Goal: Task Accomplishment & Management: Complete application form

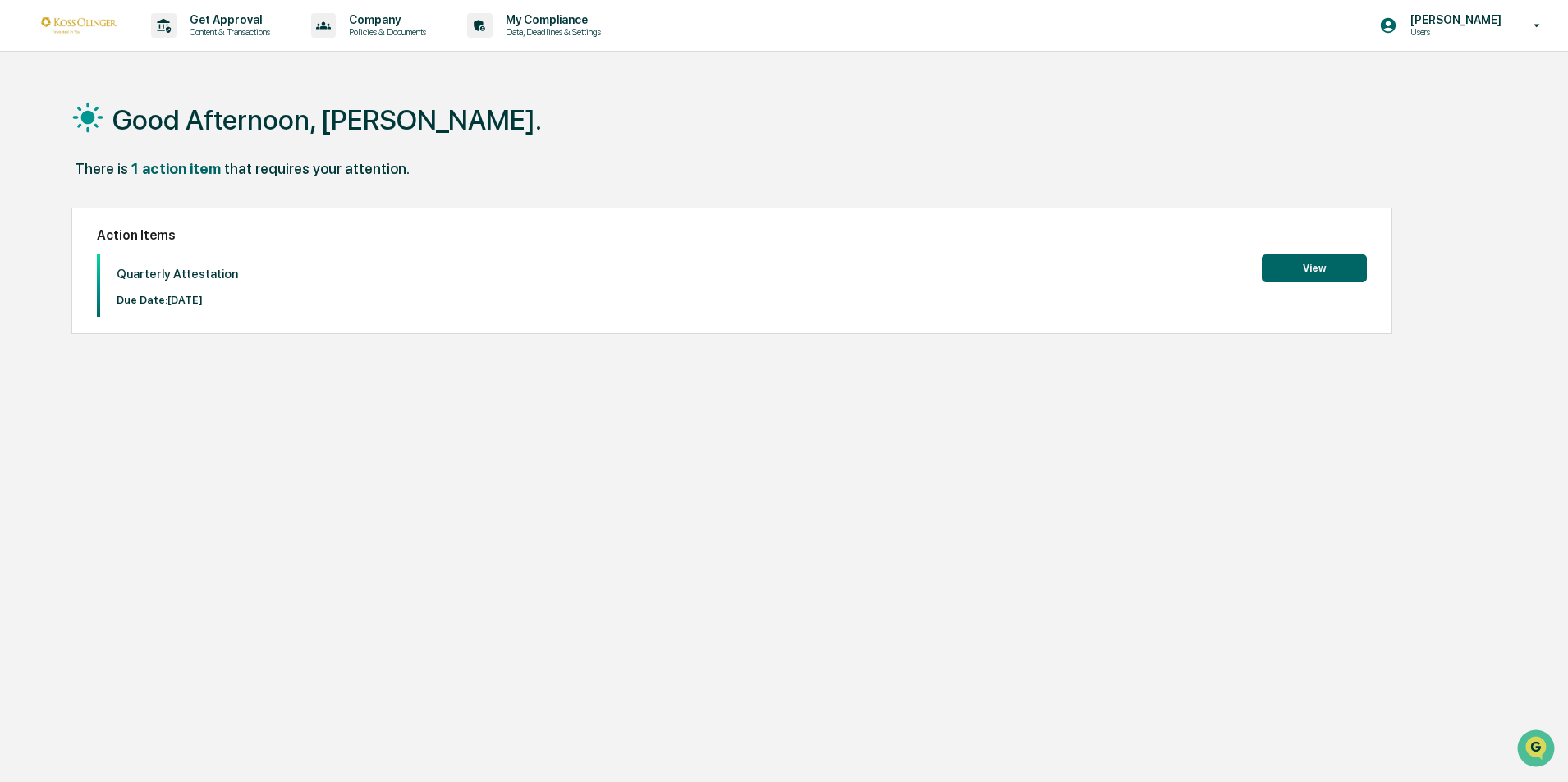
click at [1296, 266] on button "View" at bounding box center [1315, 268] width 105 height 28
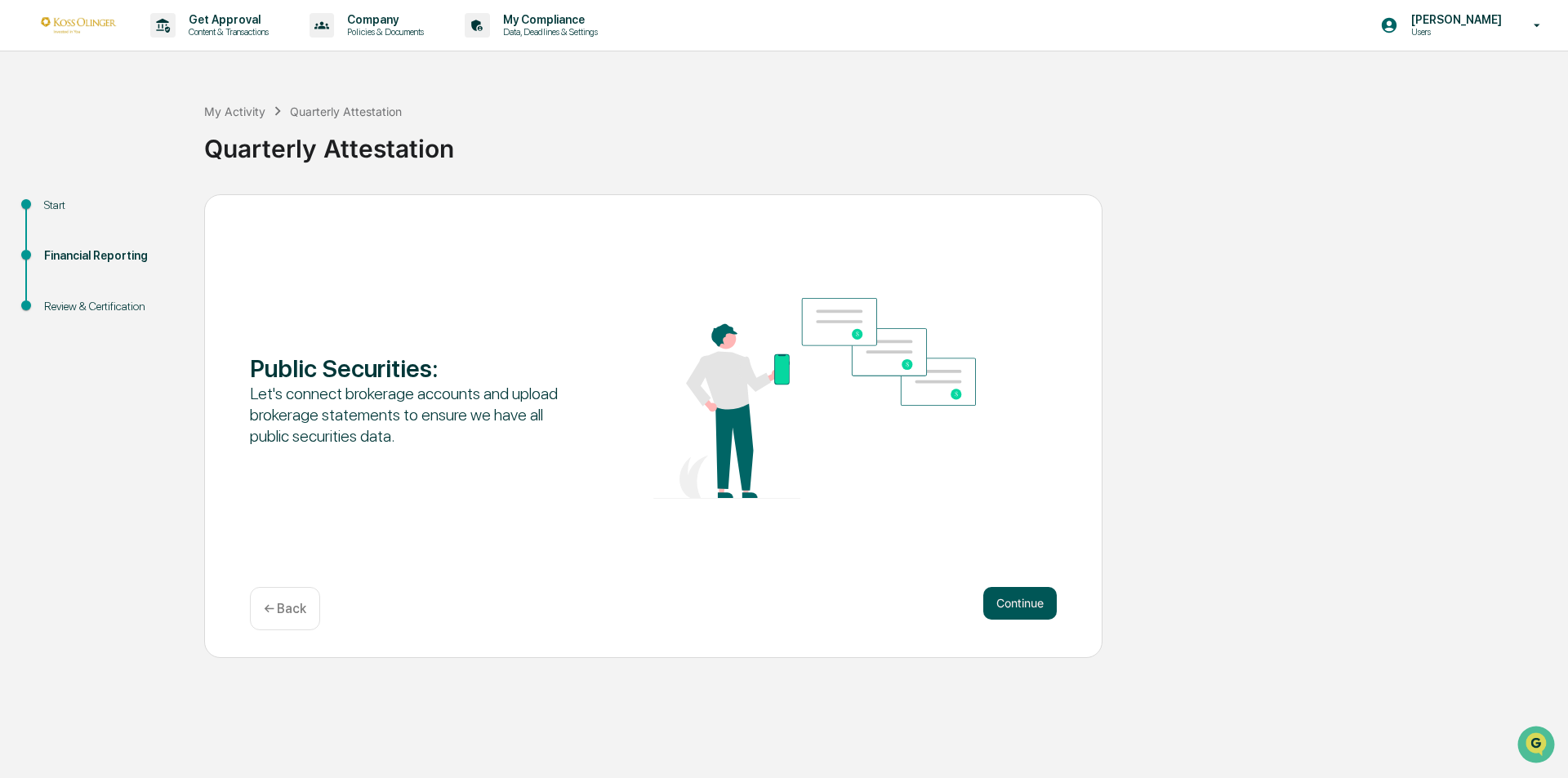
click at [1017, 606] on button "Continue" at bounding box center [1020, 604] width 74 height 33
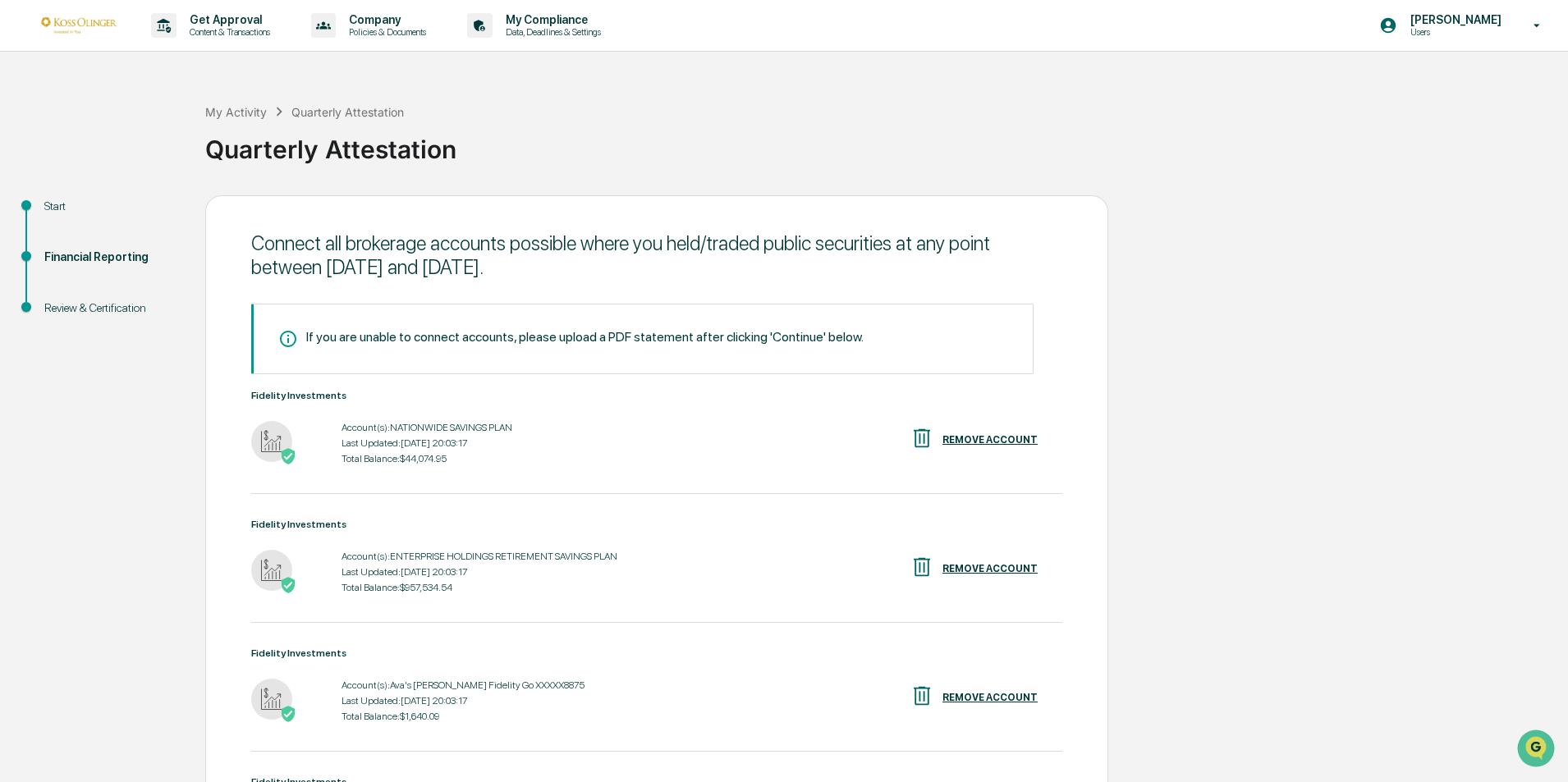
scroll to position [366, 0]
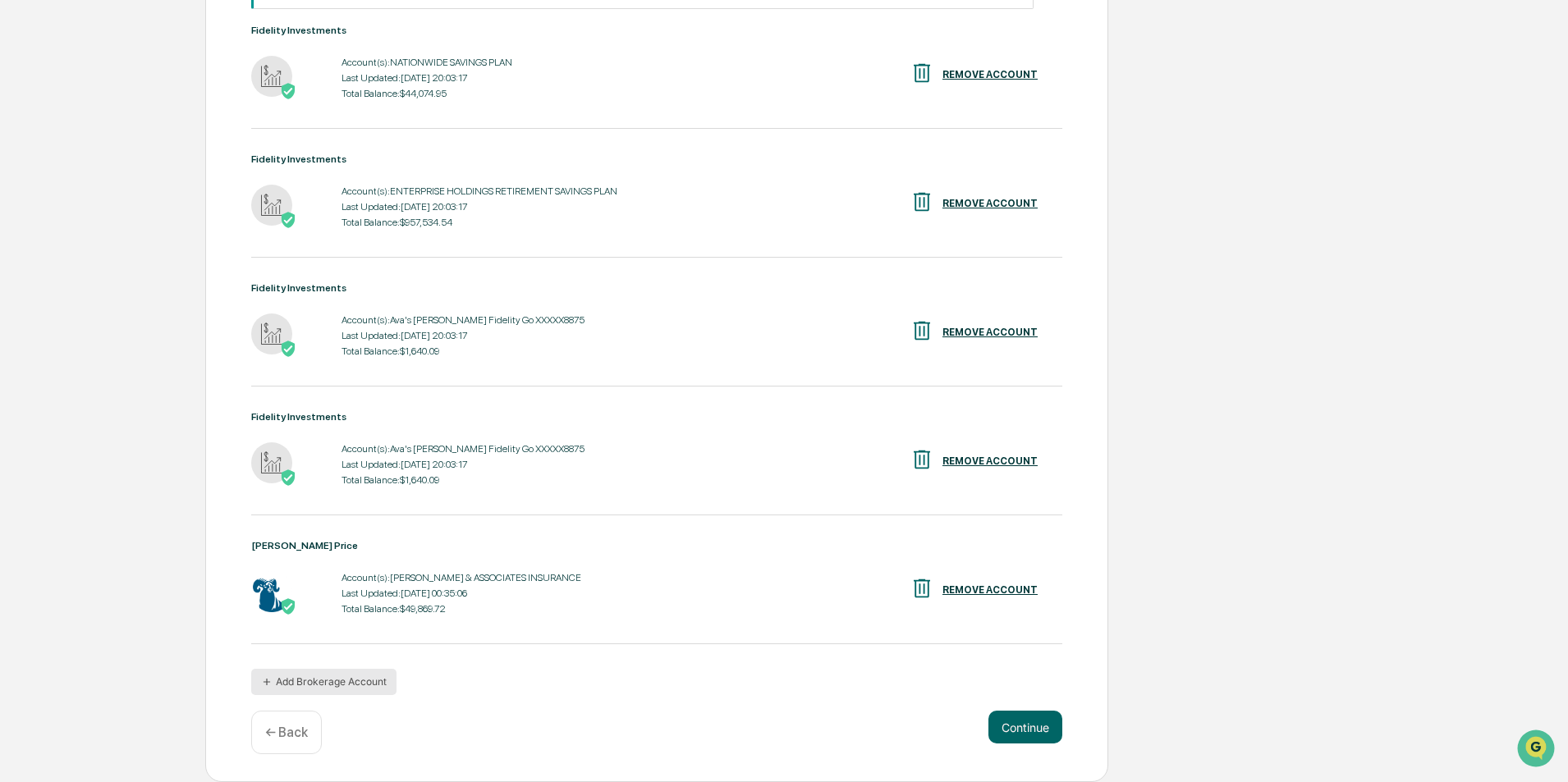
click at [323, 681] on button "Add Brokerage Account" at bounding box center [324, 683] width 145 height 26
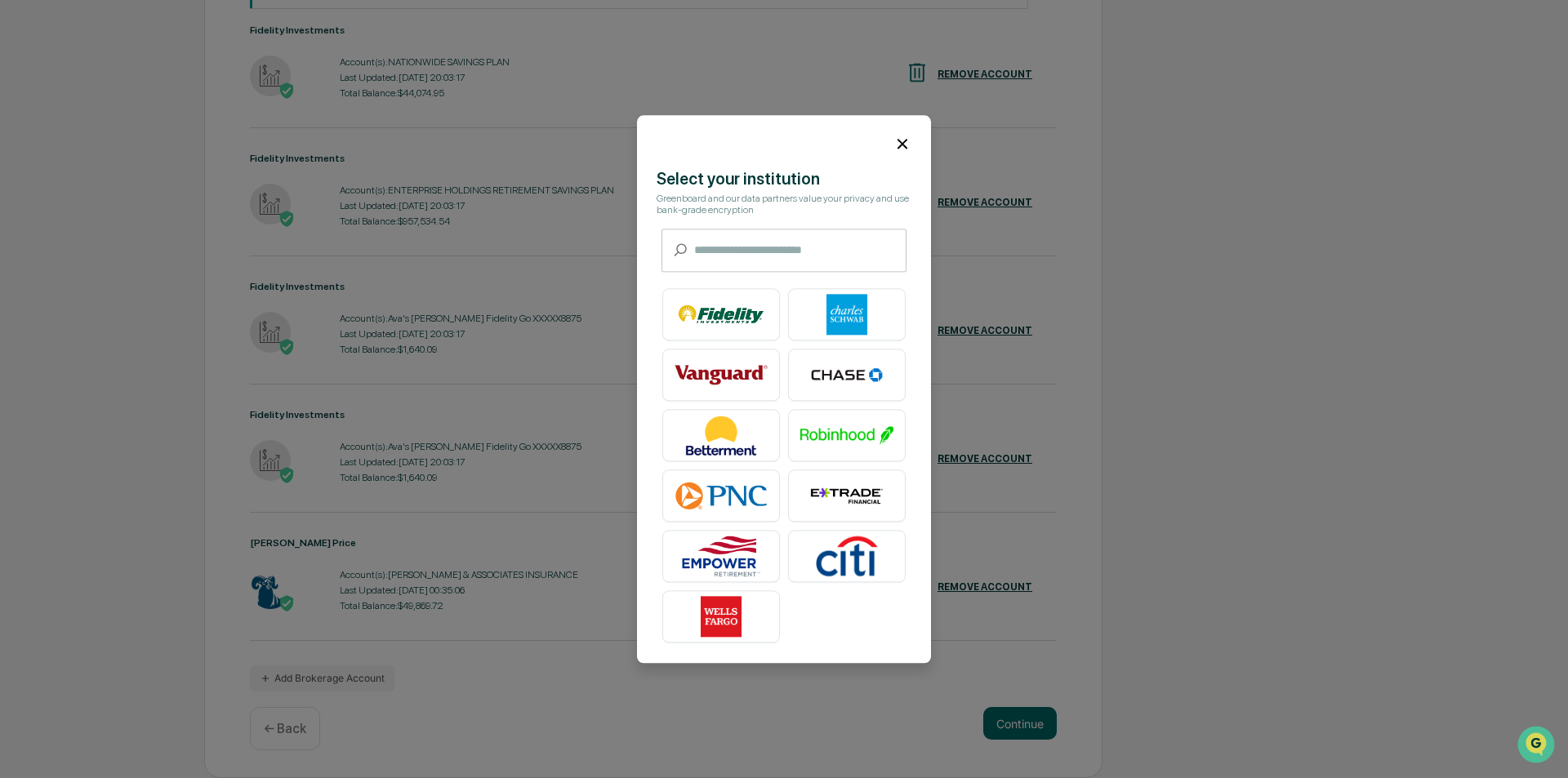
click at [762, 243] on input "text" at bounding box center [800, 250] width 213 height 43
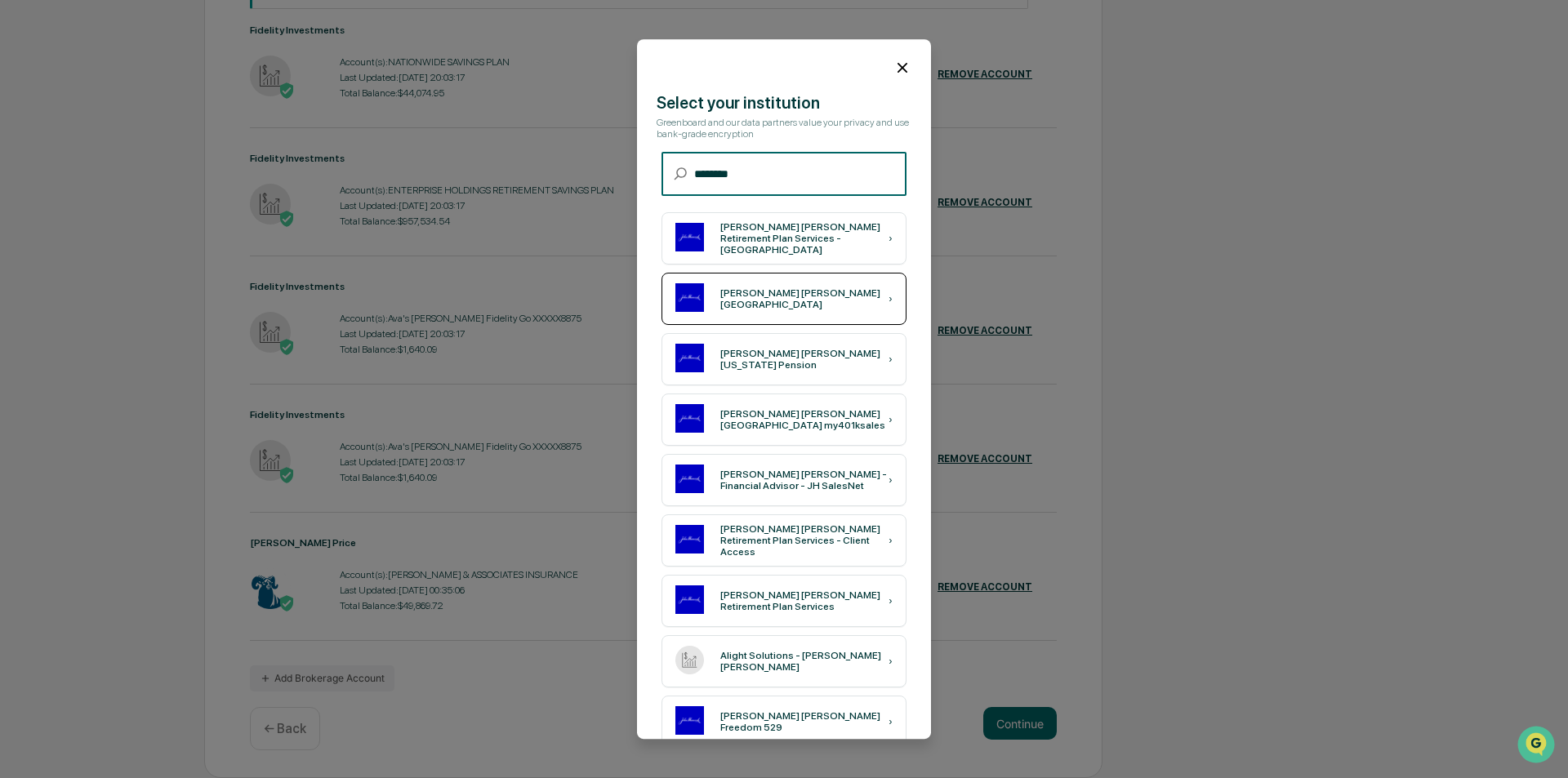
type input "********"
click at [765, 296] on div "[PERSON_NAME] [PERSON_NAME] [GEOGRAPHIC_DATA]" at bounding box center [804, 299] width 168 height 23
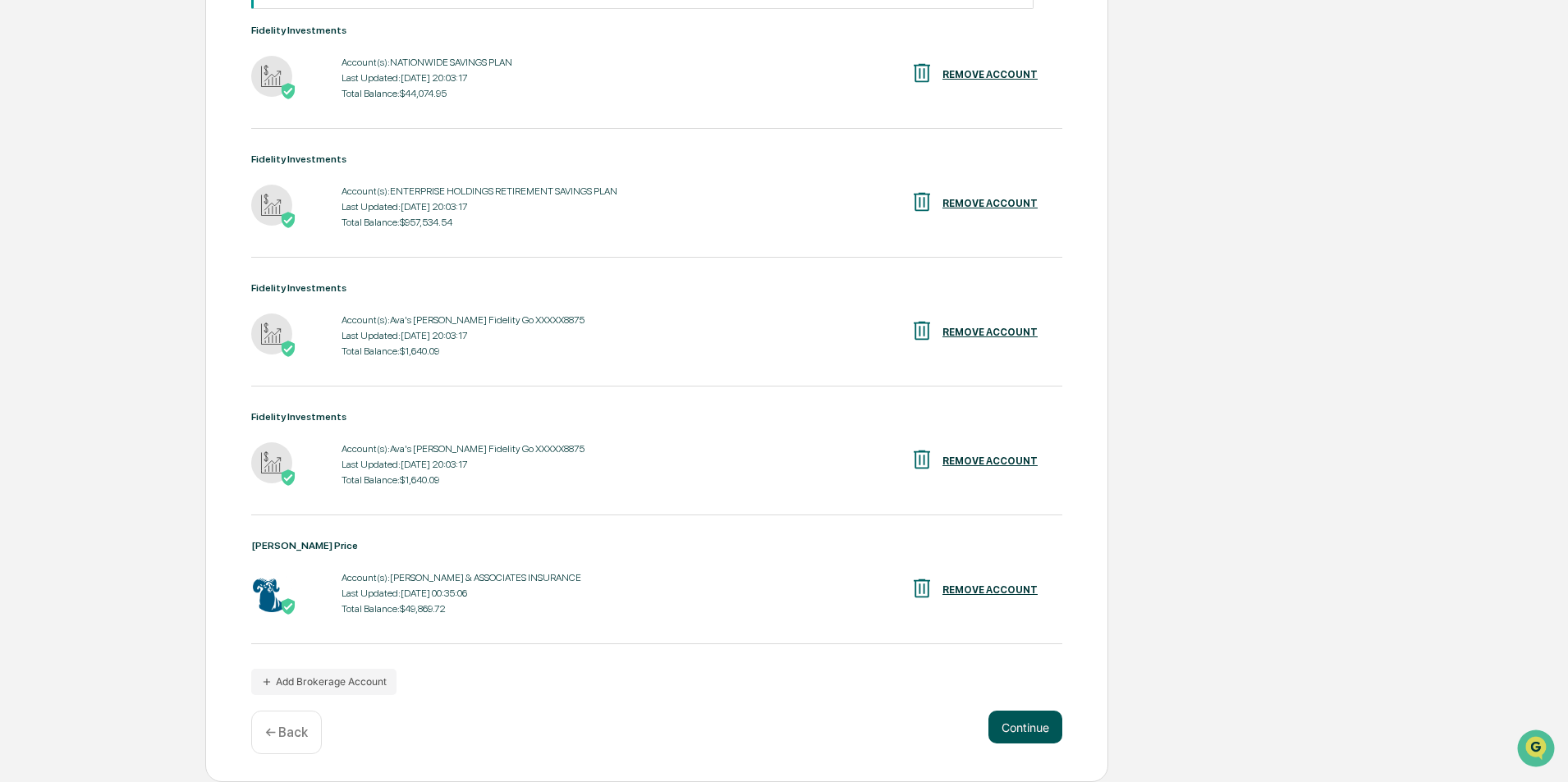
click at [1026, 729] on button "Continue" at bounding box center [1025, 727] width 74 height 33
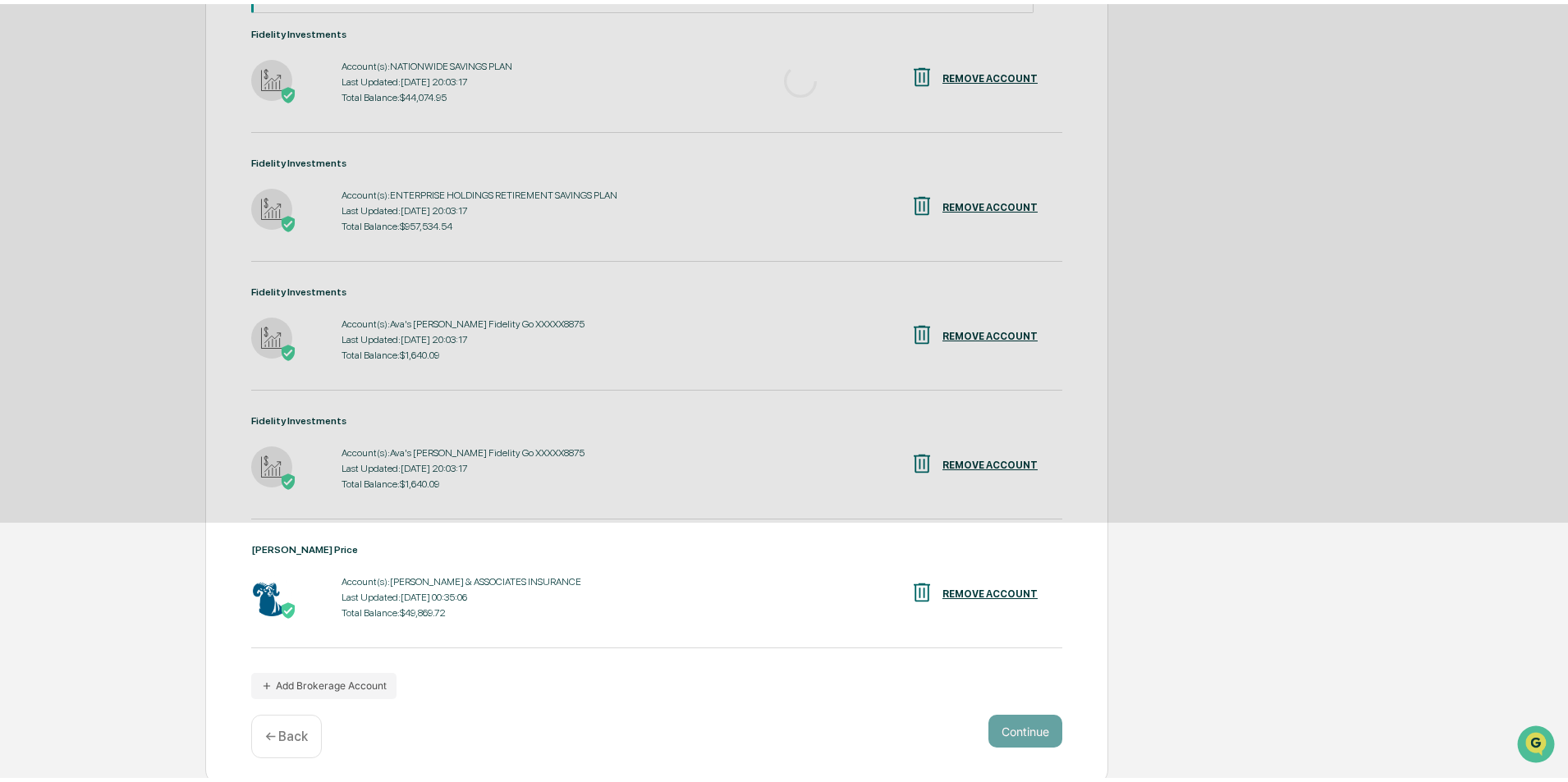
scroll to position [0, 0]
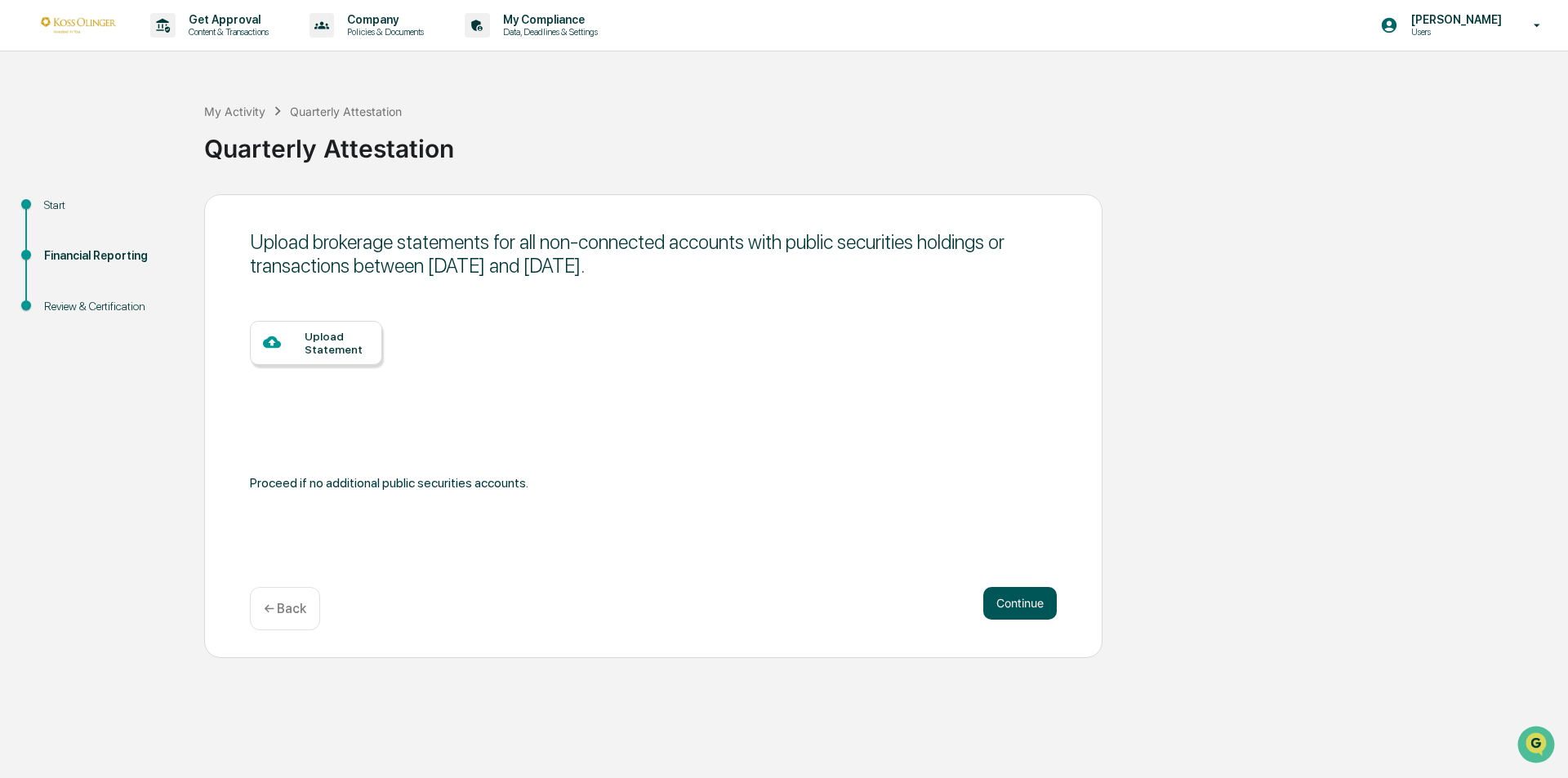
click at [1037, 607] on button "Continue" at bounding box center [1020, 604] width 74 height 33
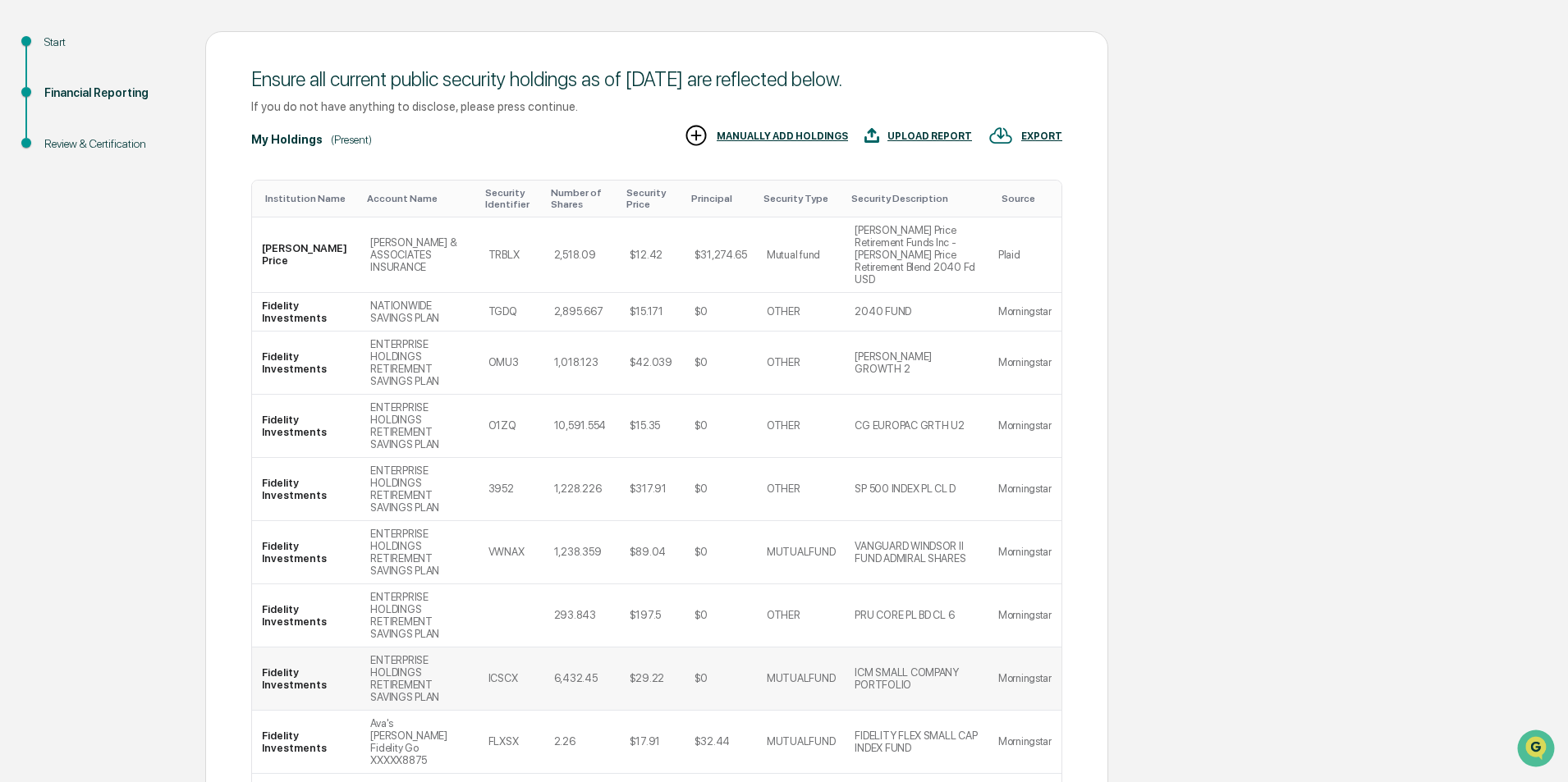
scroll to position [215, 0]
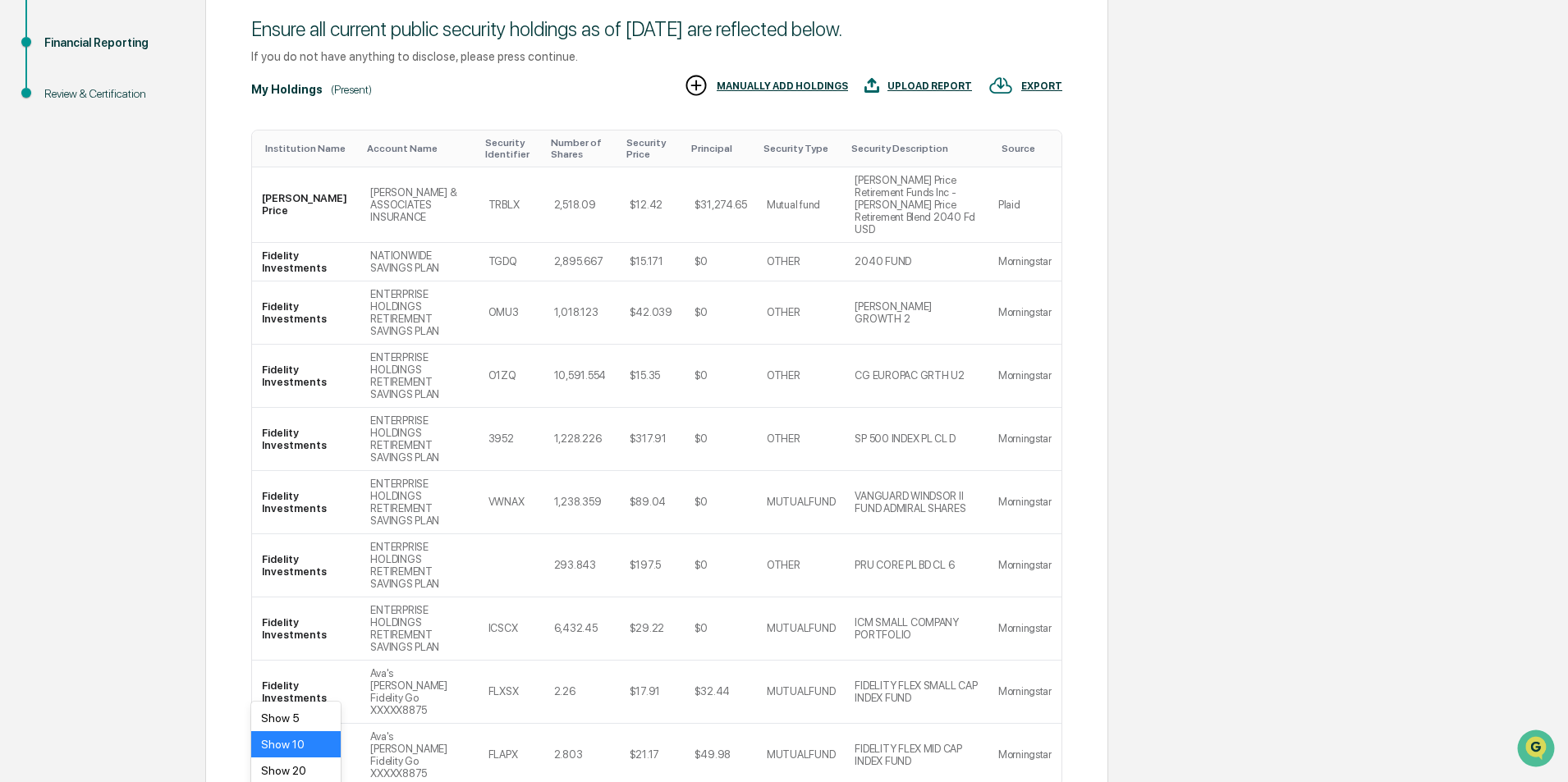
click at [320, 681] on body "Get Approval Content & Transactions Company Policies & Documents My Compliance …" at bounding box center [784, 357] width 1568 height 1145
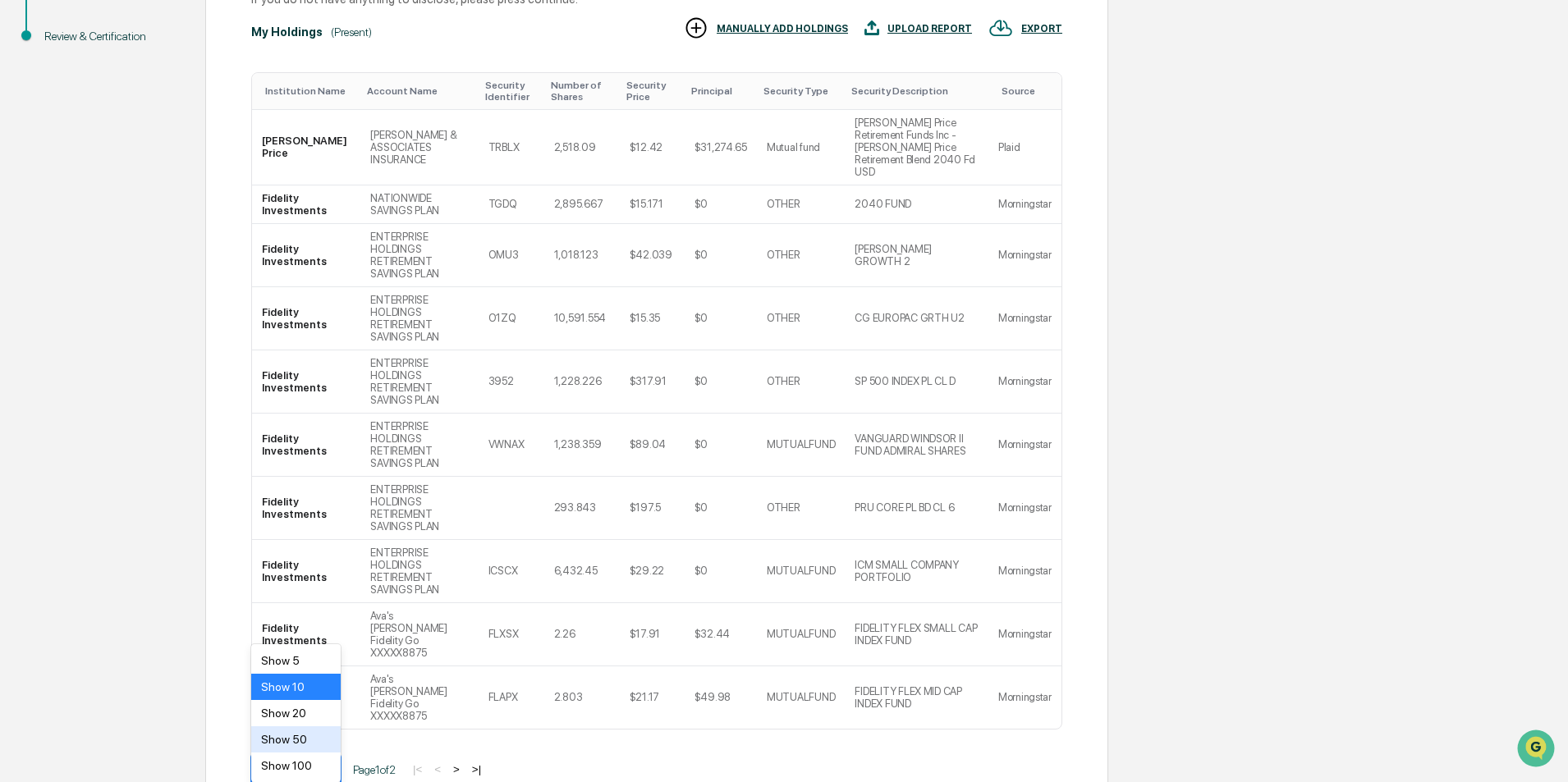
click at [303, 734] on div "Show 50" at bounding box center [295, 740] width 89 height 26
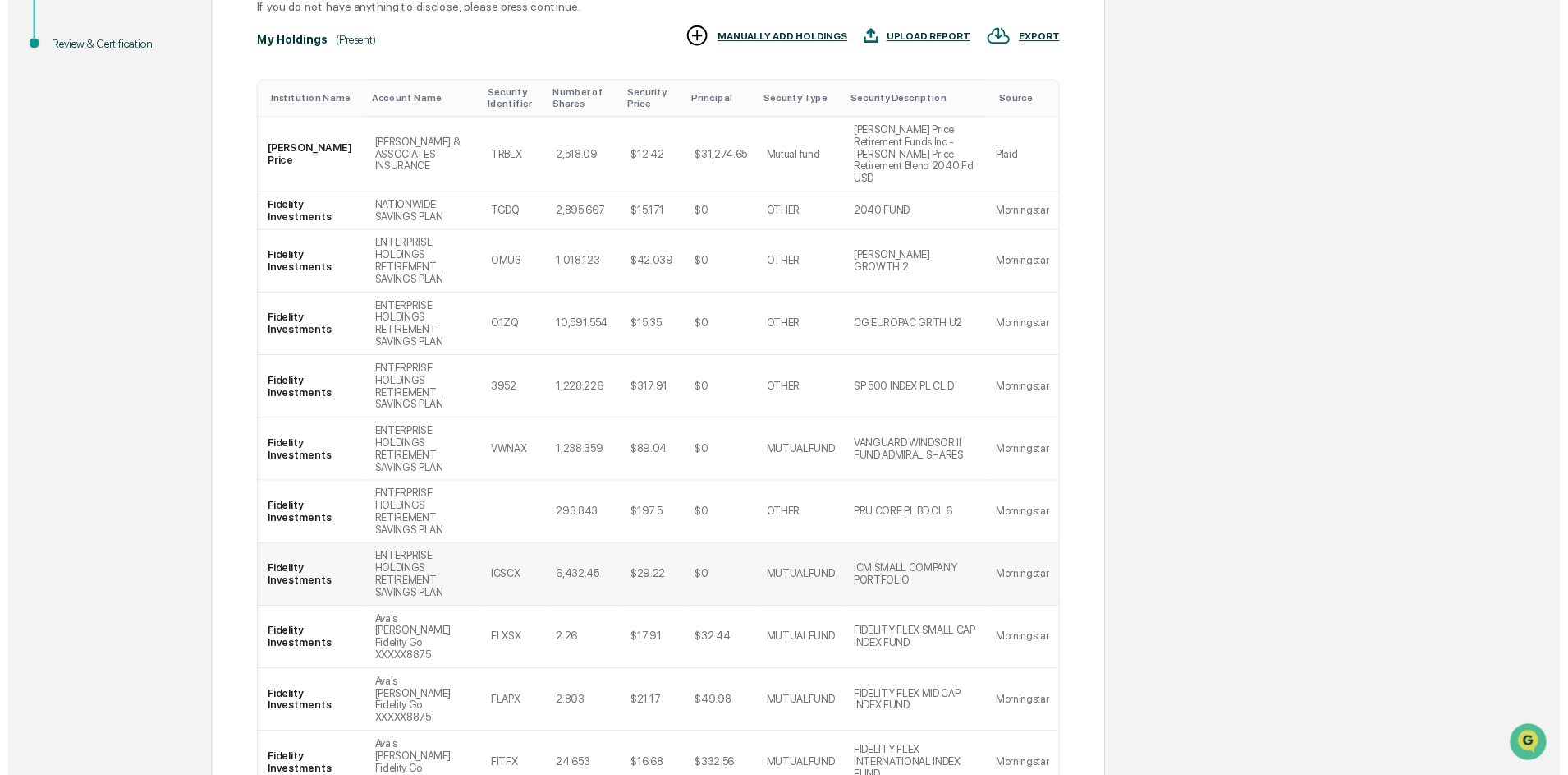
scroll to position [675, 0]
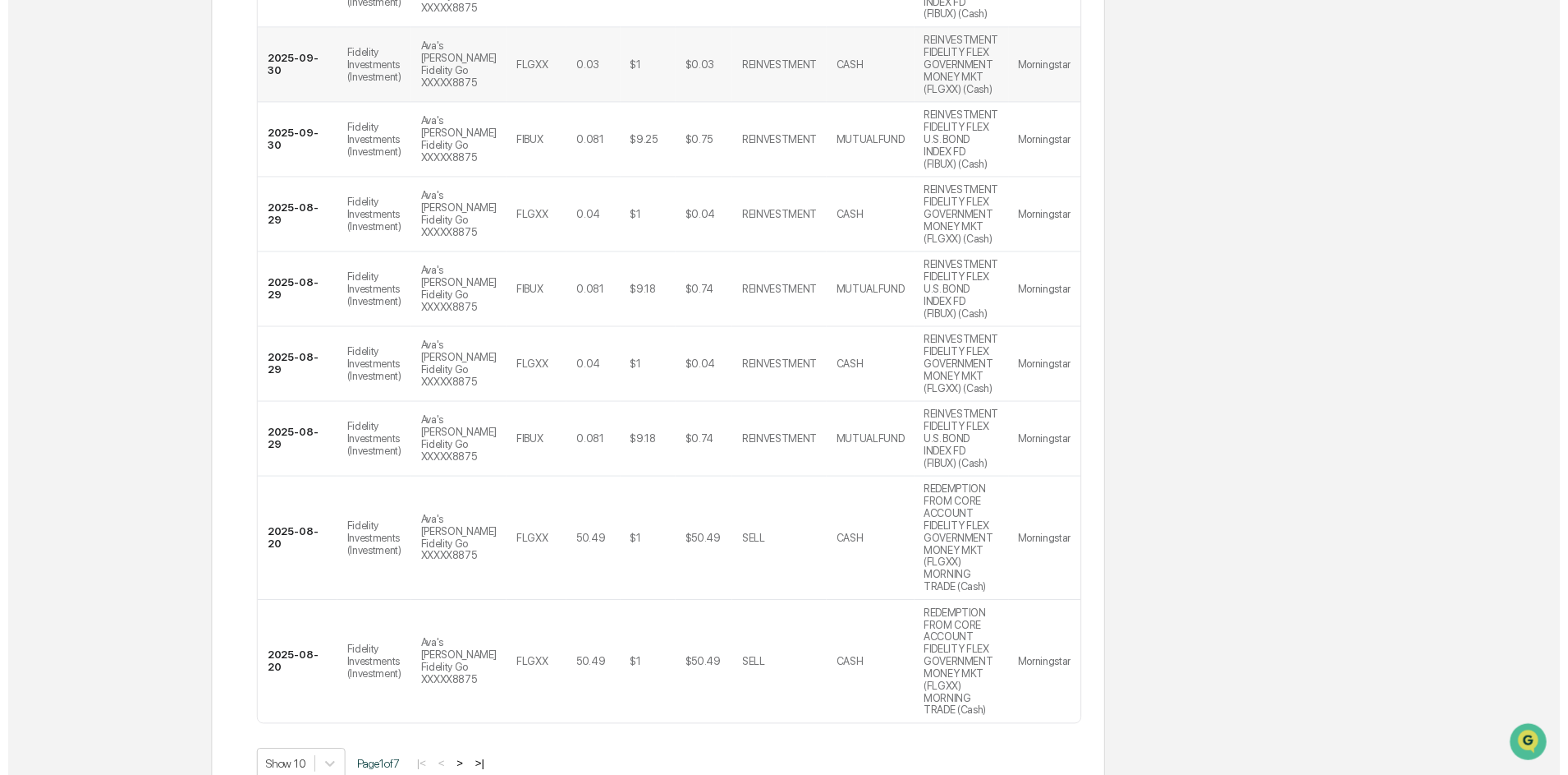
scroll to position [534, 0]
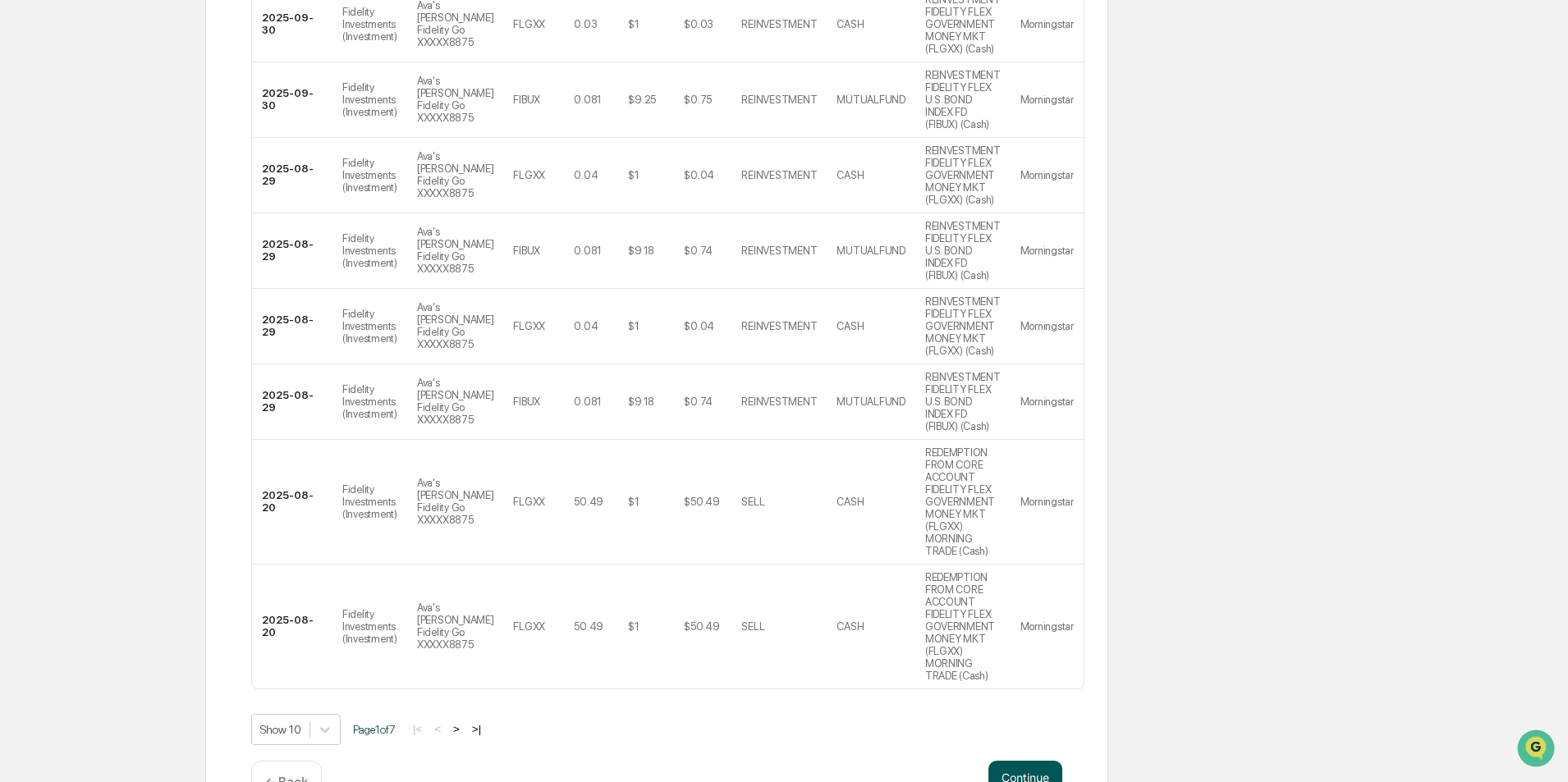
click at [1022, 761] on button "Continue" at bounding box center [1025, 777] width 74 height 33
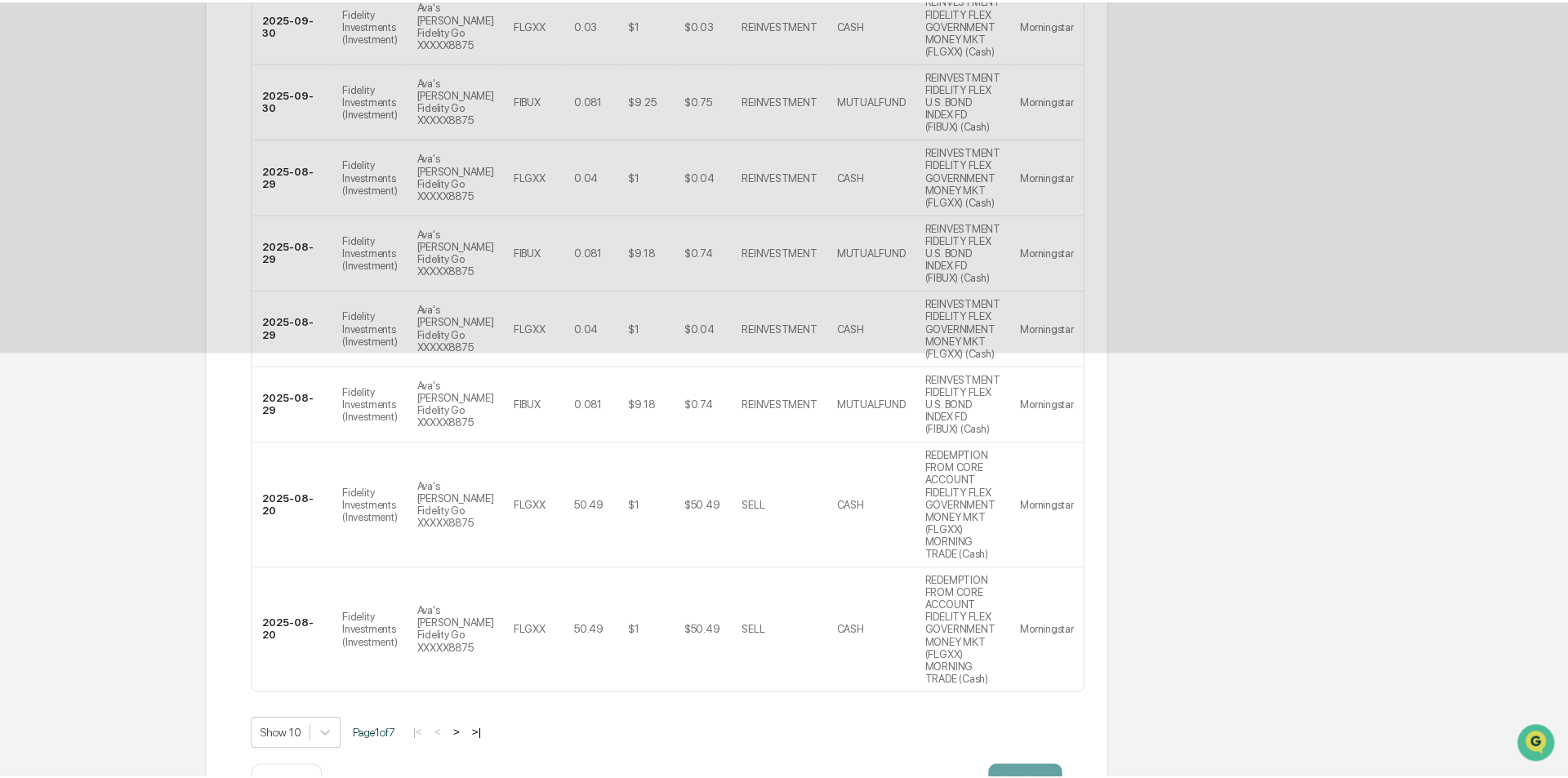
scroll to position [0, 0]
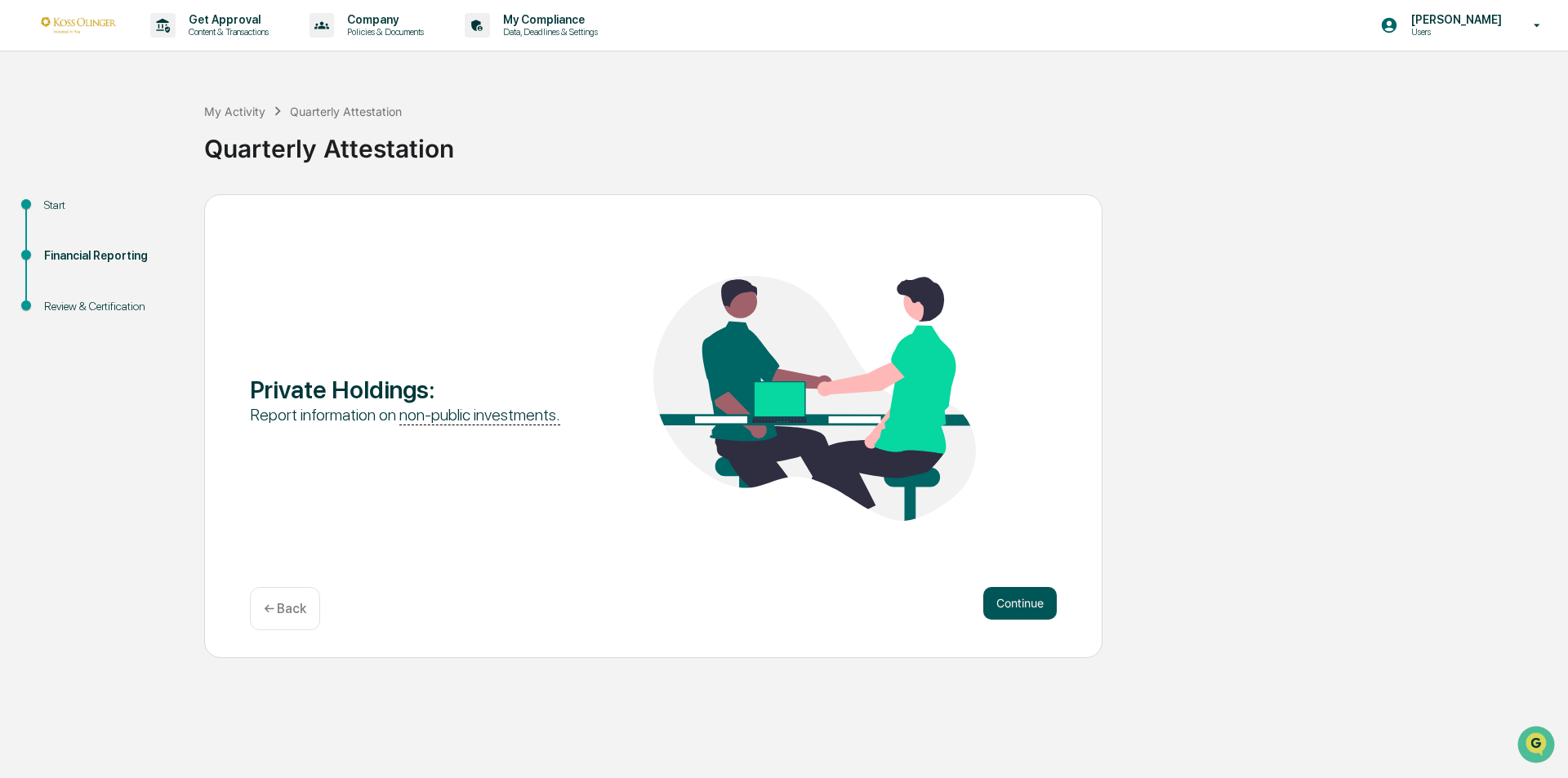
click at [1040, 606] on button "Continue" at bounding box center [1020, 604] width 74 height 33
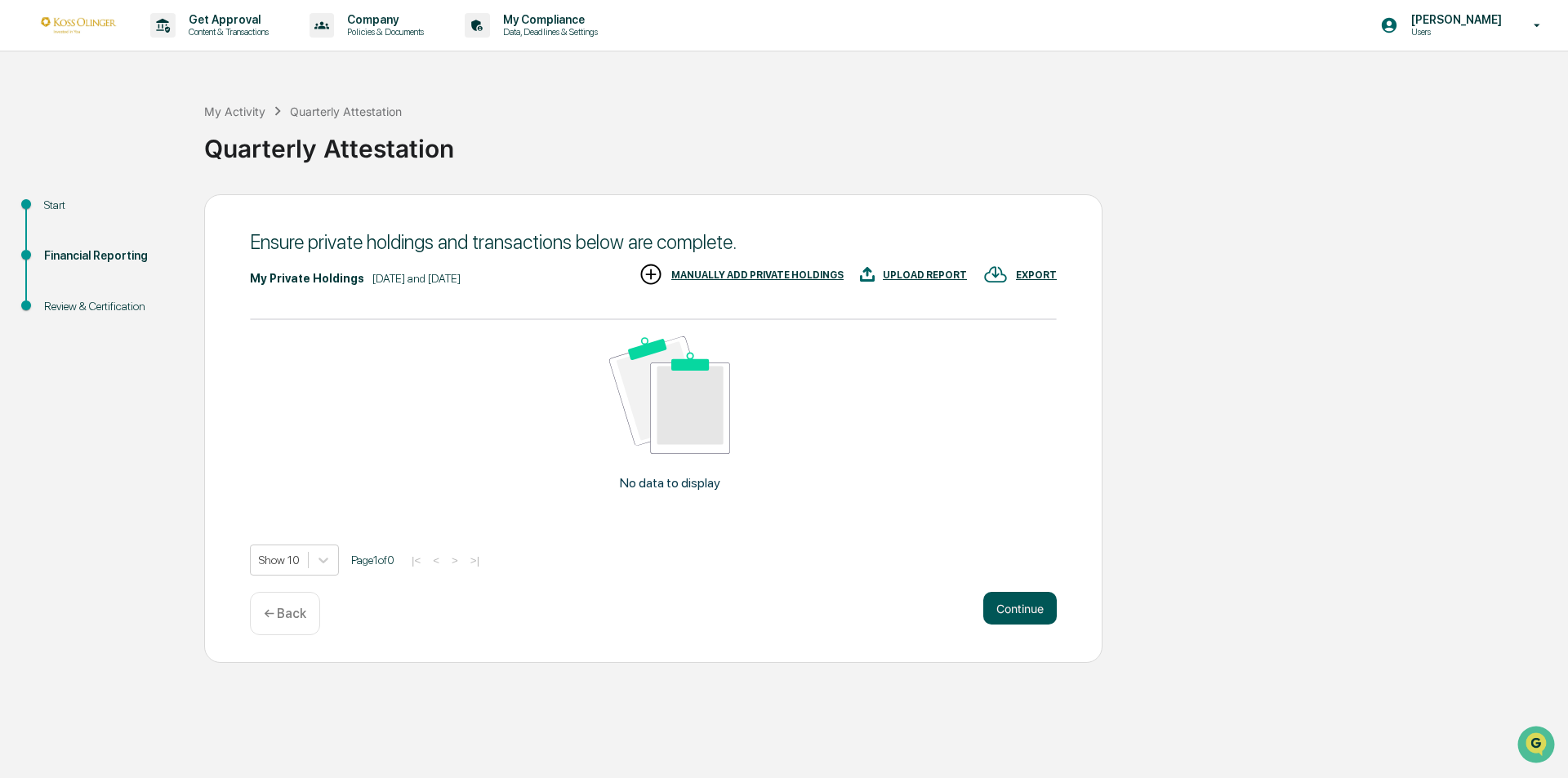
click at [1040, 605] on button "Continue" at bounding box center [1020, 608] width 74 height 33
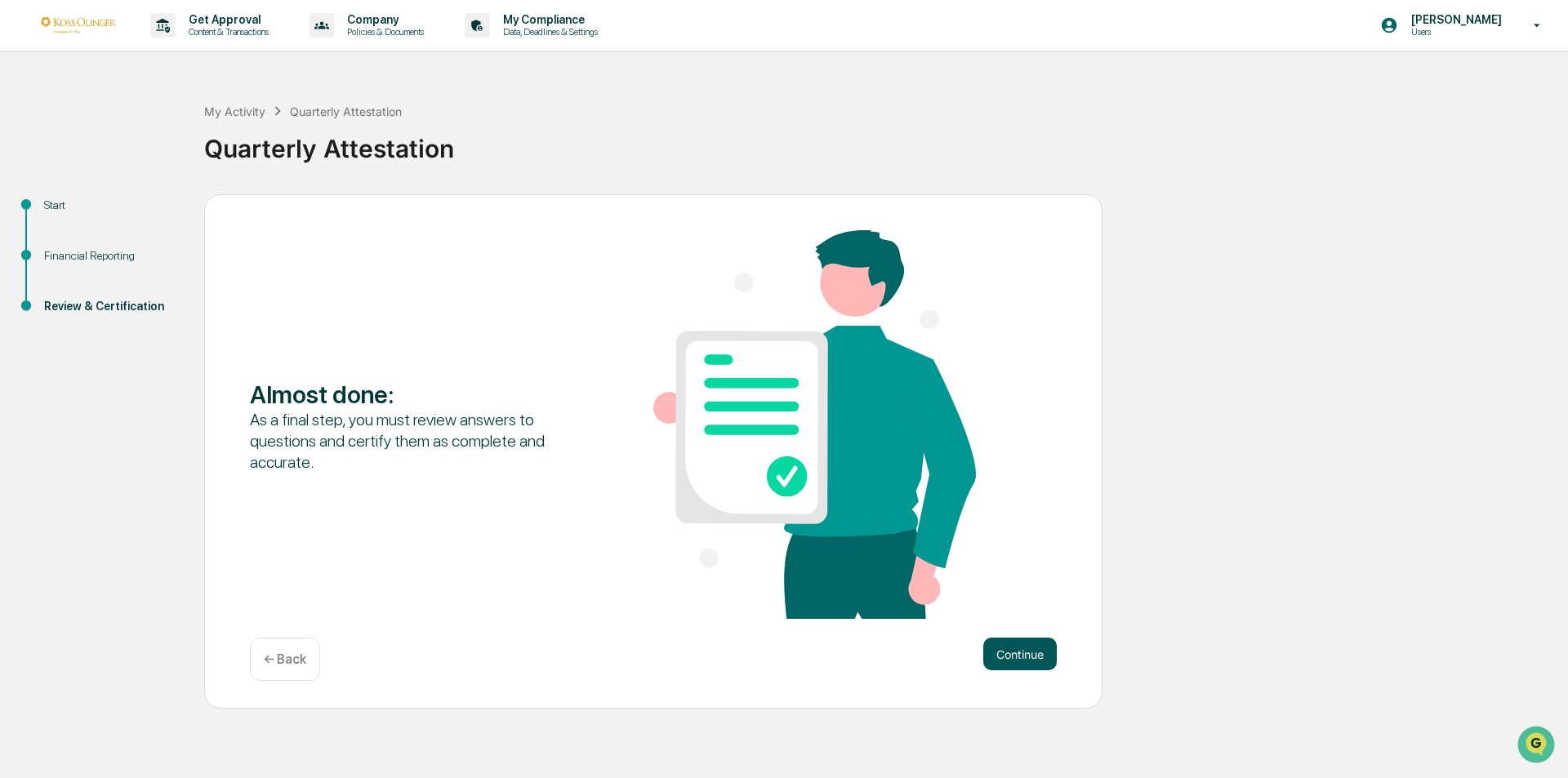
click at [1017, 660] on button "Continue" at bounding box center [1020, 654] width 74 height 33
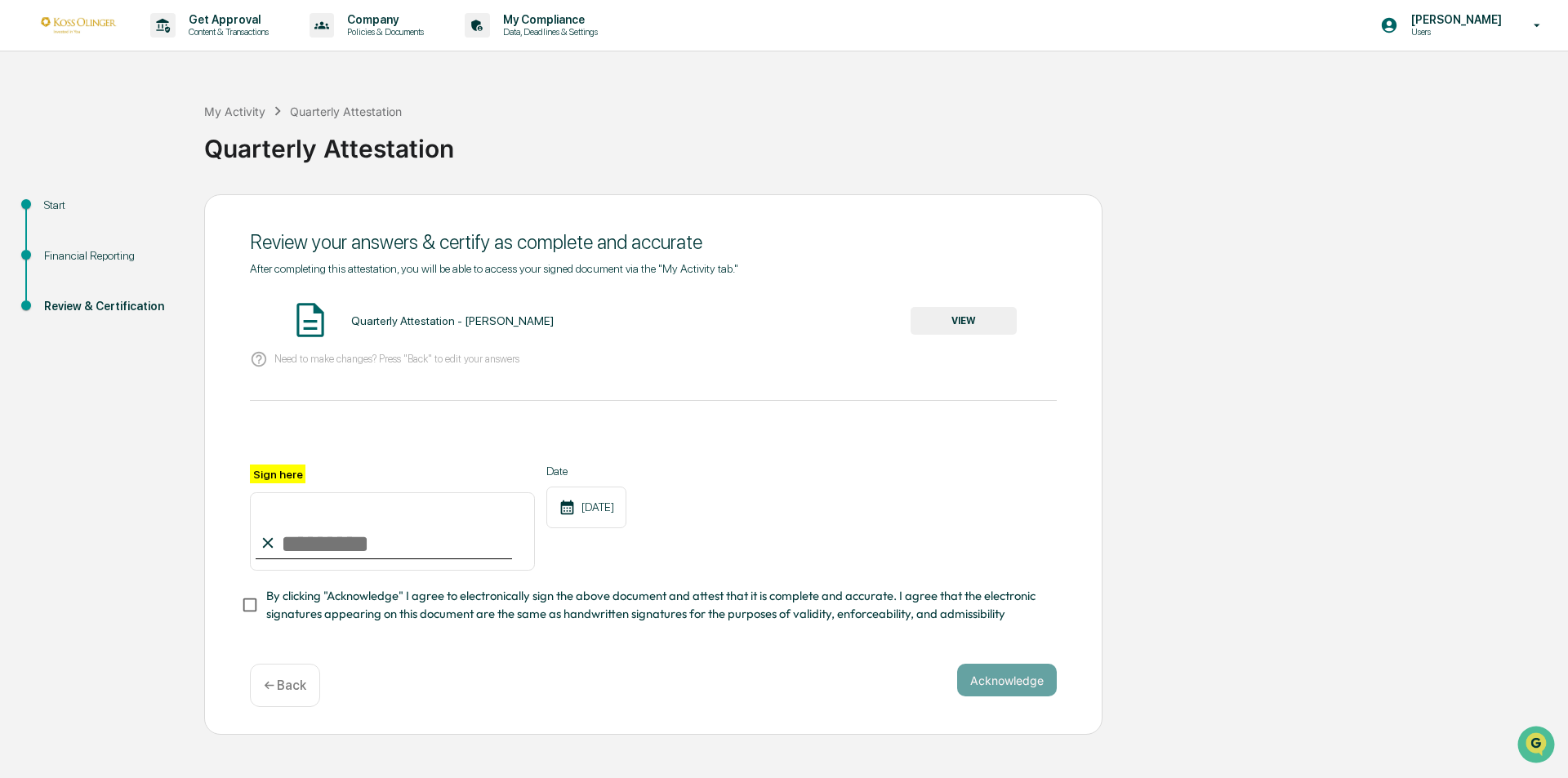
click at [257, 521] on input "Sign here" at bounding box center [393, 532] width 285 height 78
type input "**********"
click at [1001, 684] on button "Acknowledge" at bounding box center [1006, 680] width 100 height 33
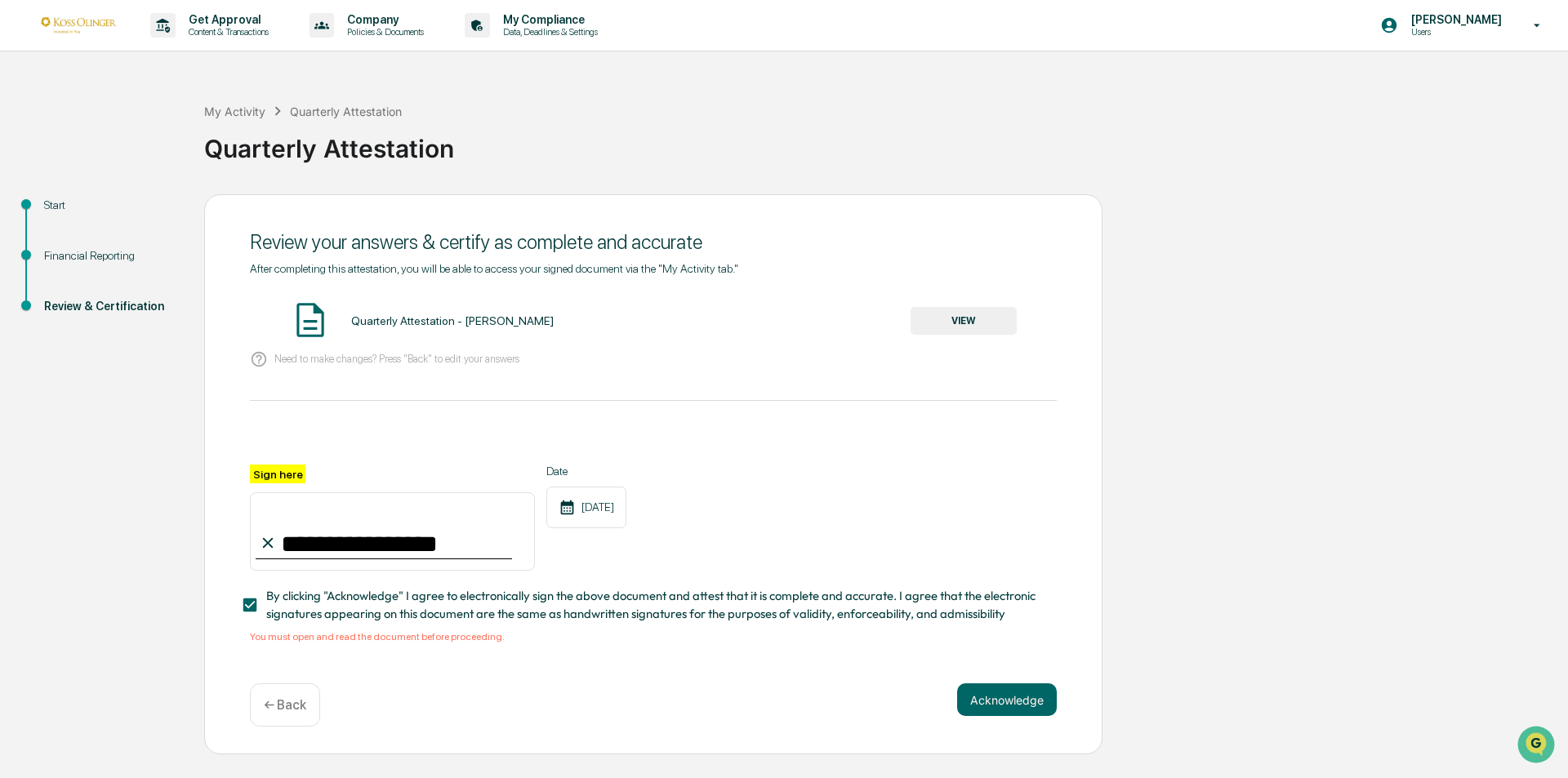
click at [670, 624] on span "By clicking "Acknowledge" I agree to electronically sign the above document and…" at bounding box center [655, 605] width 778 height 36
click at [671, 617] on span "By clicking "Acknowledge" I agree to electronically sign the above document and…" at bounding box center [655, 605] width 778 height 36
click at [457, 325] on div "Quarterly Attestation - [PERSON_NAME]" at bounding box center [451, 321] width 202 height 13
click at [960, 317] on button "VIEW" at bounding box center [964, 321] width 106 height 28
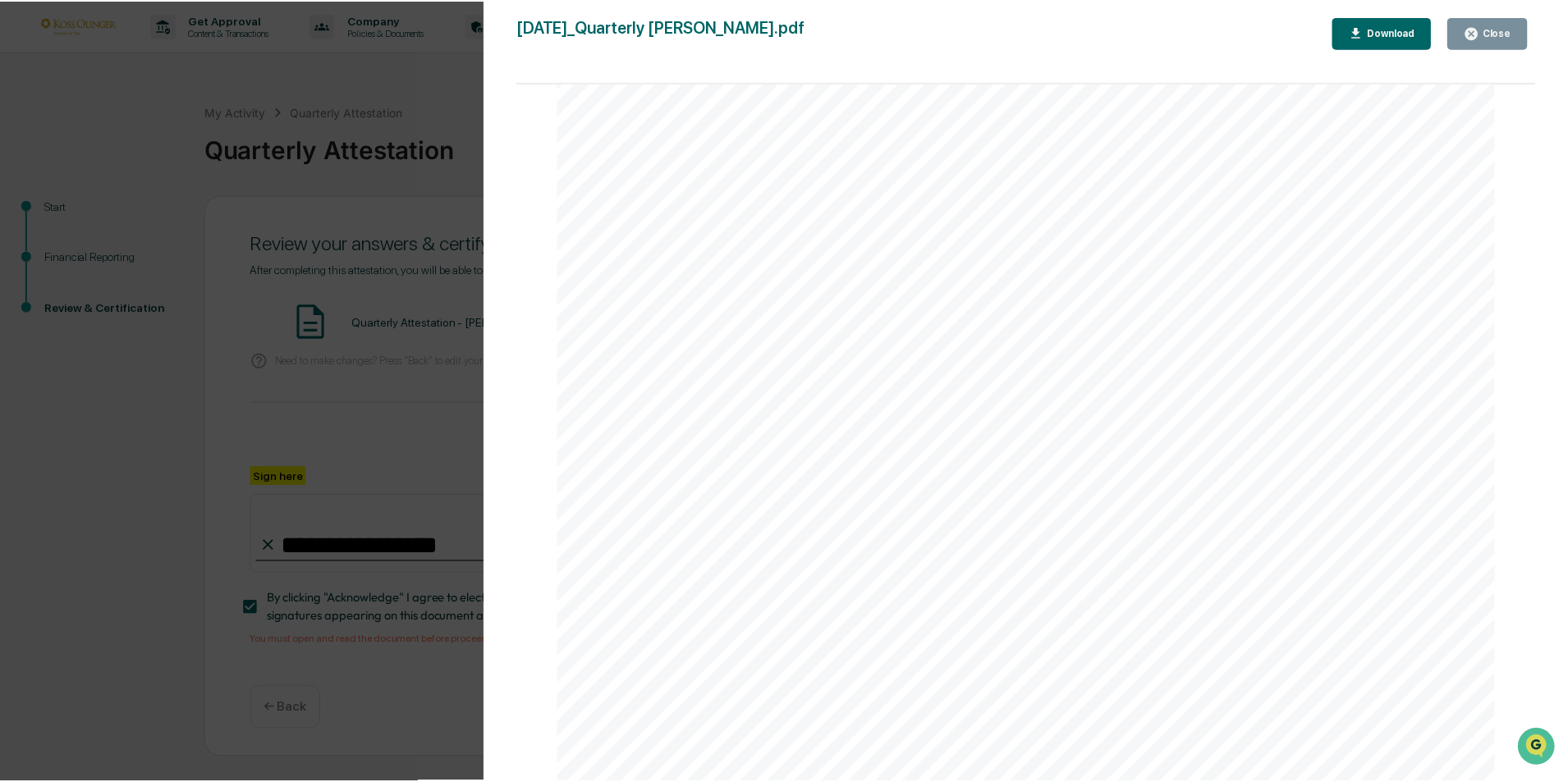
scroll to position [7604, 0]
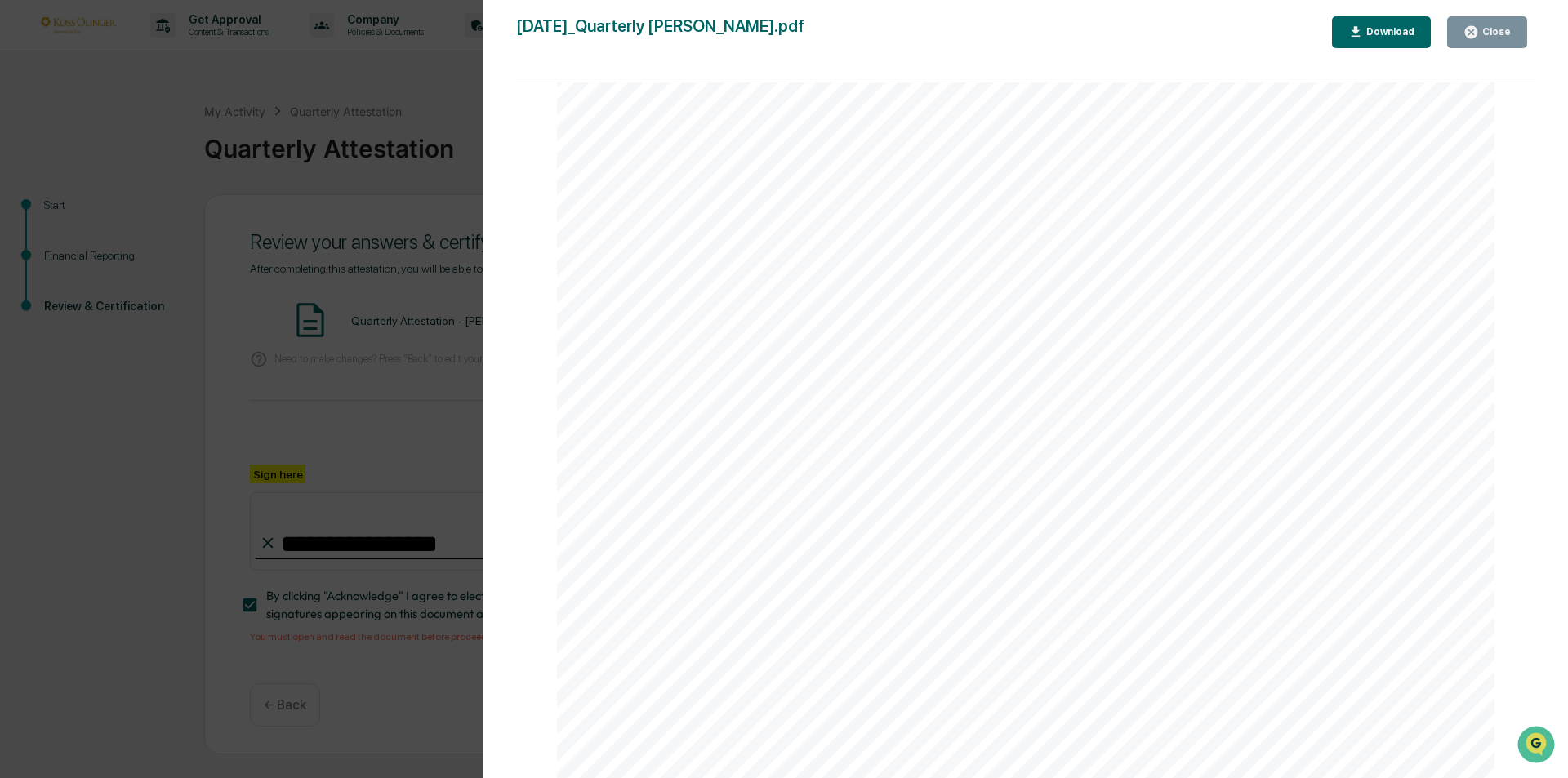
click at [76, 417] on div "Version History [DATE] 08:47 PM [PERSON_NAME] [DATE]_Quarterly Attestation_Andr…" at bounding box center [784, 389] width 1568 height 778
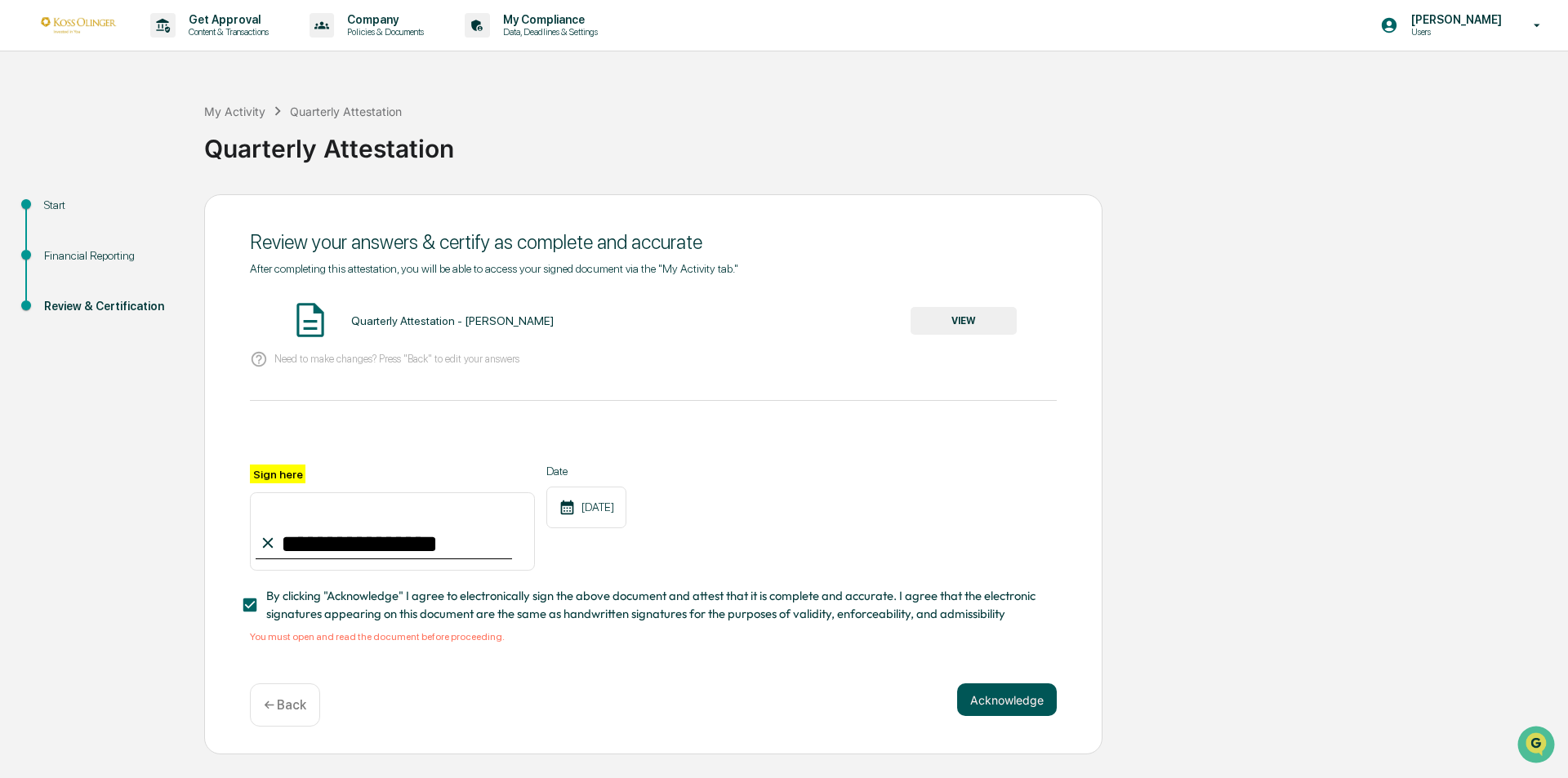
click at [1031, 700] on button "Acknowledge" at bounding box center [1006, 700] width 100 height 33
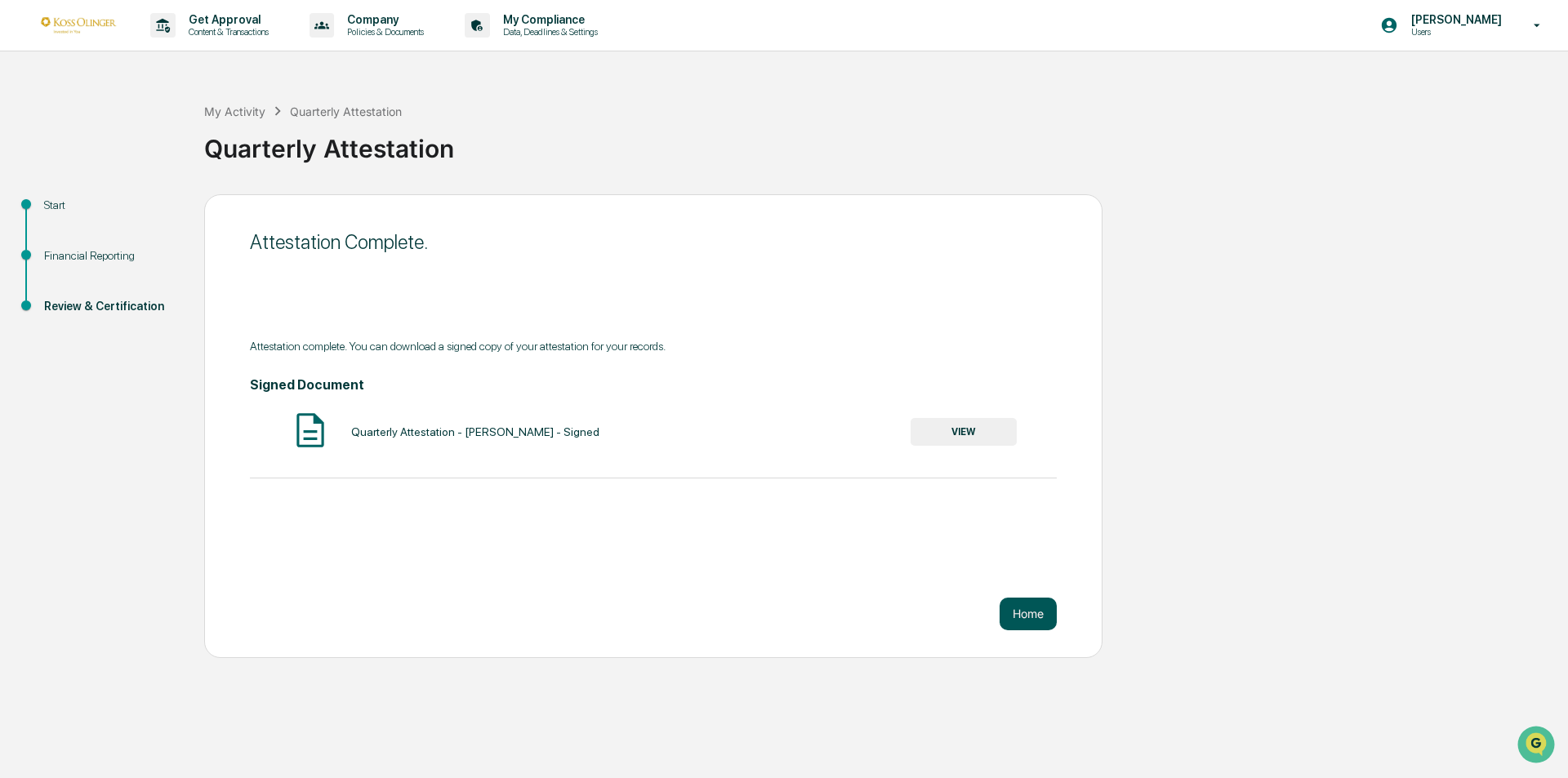
click at [1020, 610] on button "Home" at bounding box center [1028, 614] width 57 height 33
